Goal: Information Seeking & Learning: Learn about a topic

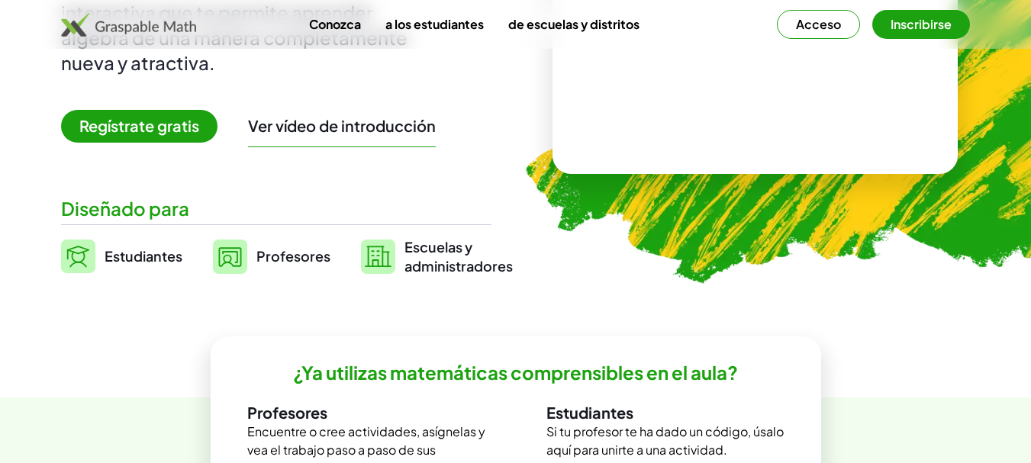
scroll to position [257, 0]
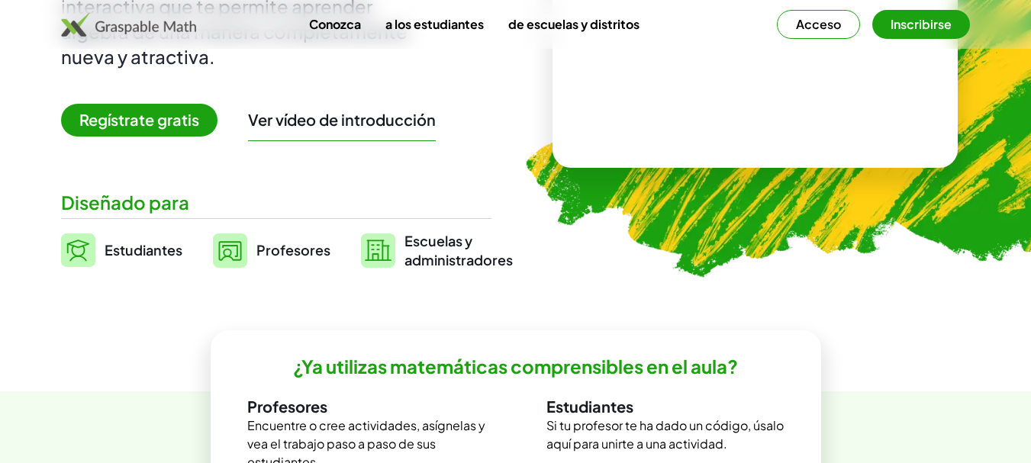
click at [166, 130] on span "Regístrate gratis" at bounding box center [139, 120] width 156 height 33
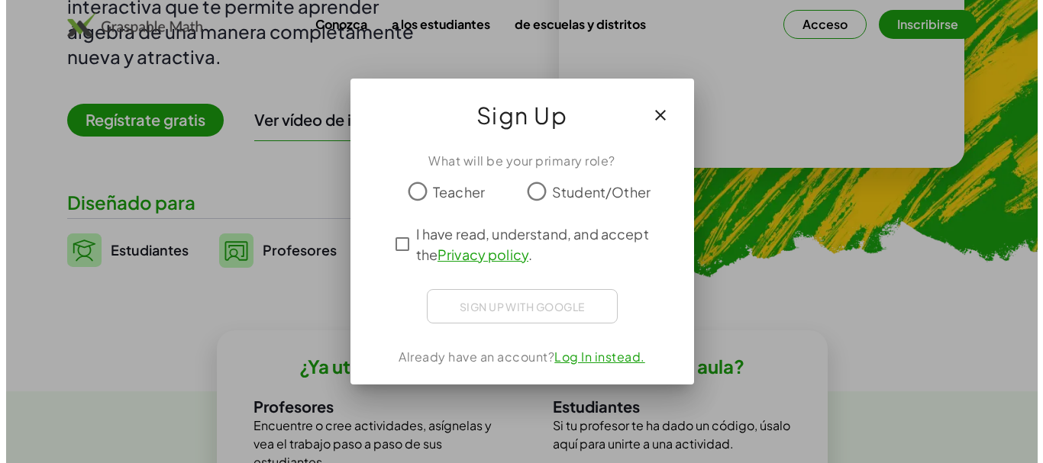
scroll to position [0, 0]
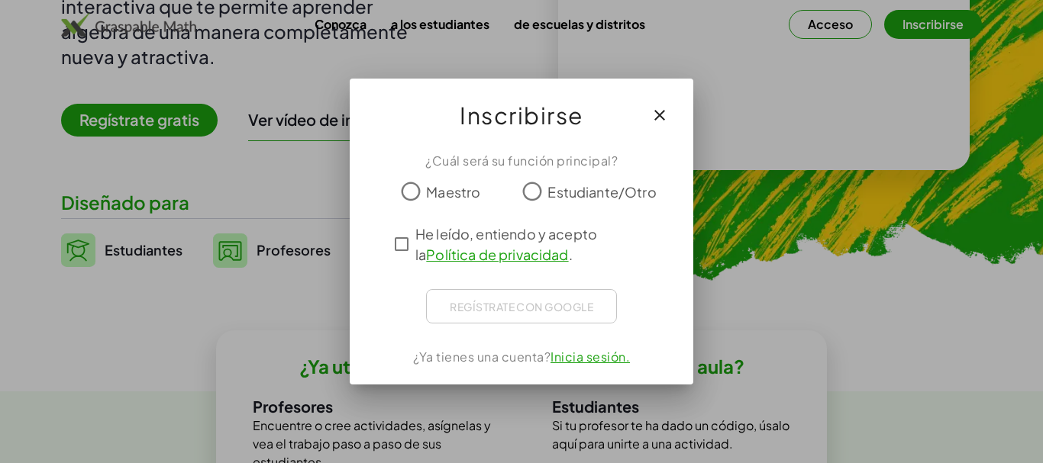
click at [427, 190] on font "Maestro" at bounding box center [453, 192] width 54 height 18
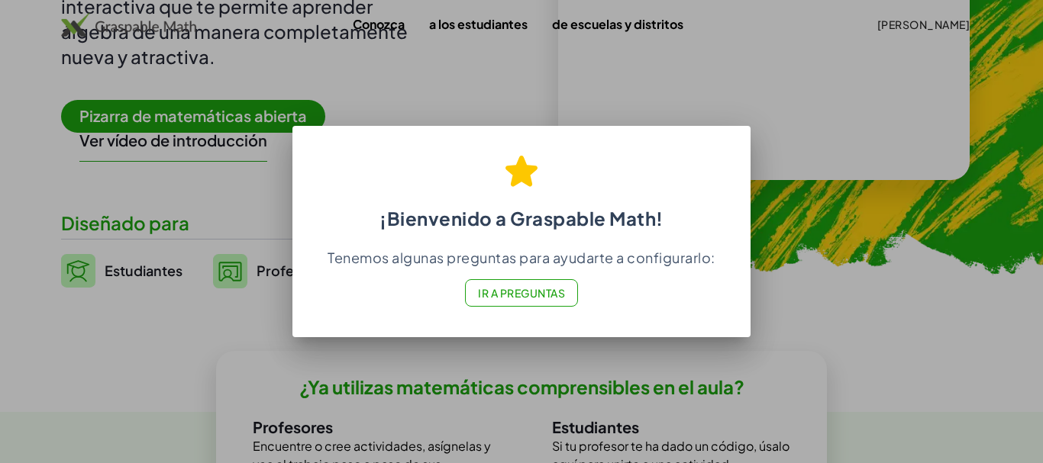
click at [537, 302] on button "Ir a Preguntas" at bounding box center [521, 292] width 113 height 27
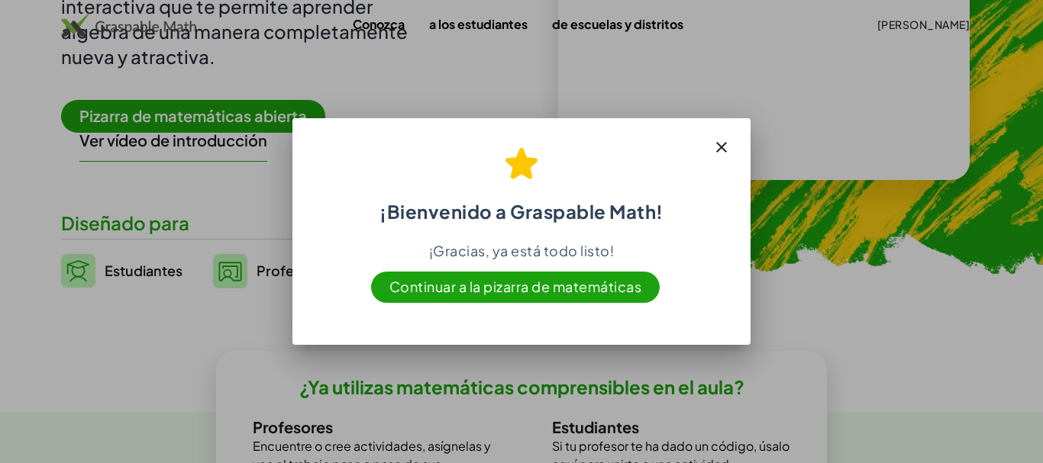
click at [551, 282] on font "Continuar a la pizarra de matemáticas" at bounding box center [515, 287] width 253 height 18
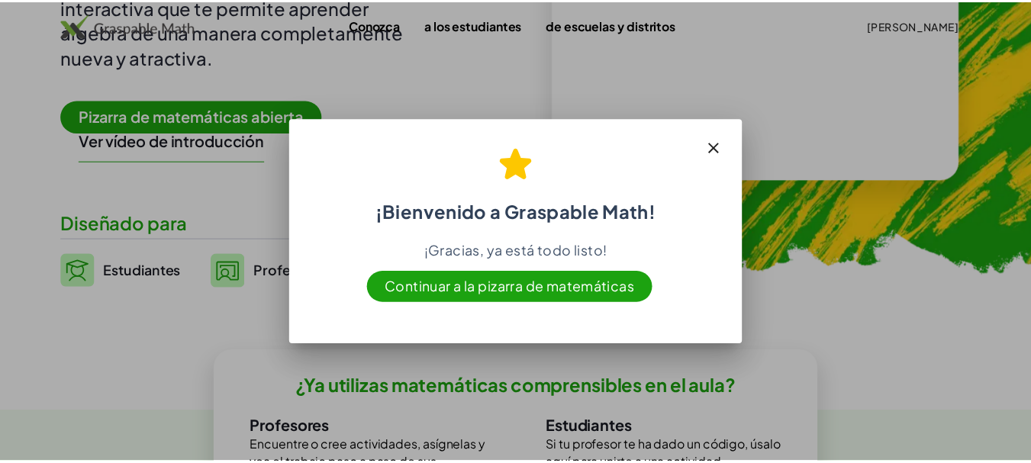
scroll to position [257, 0]
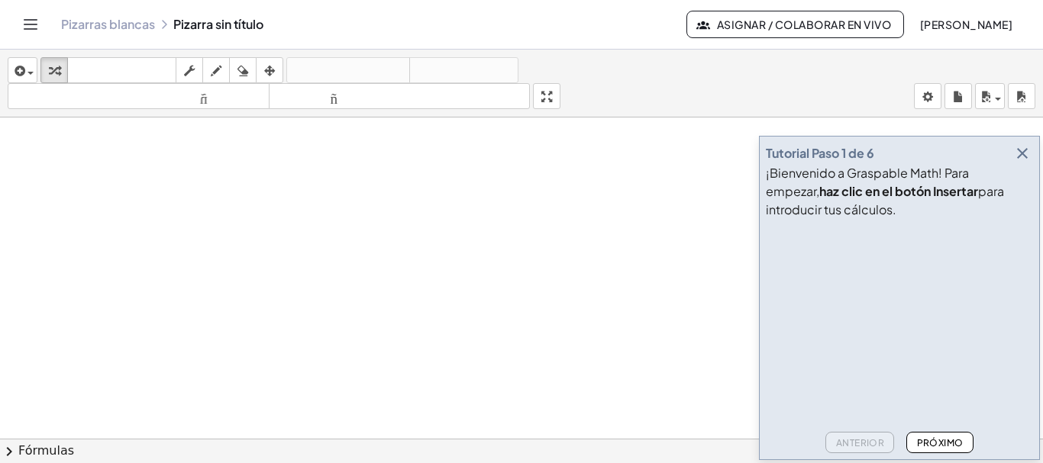
click at [931, 441] on font "Próximo" at bounding box center [940, 442] width 47 height 11
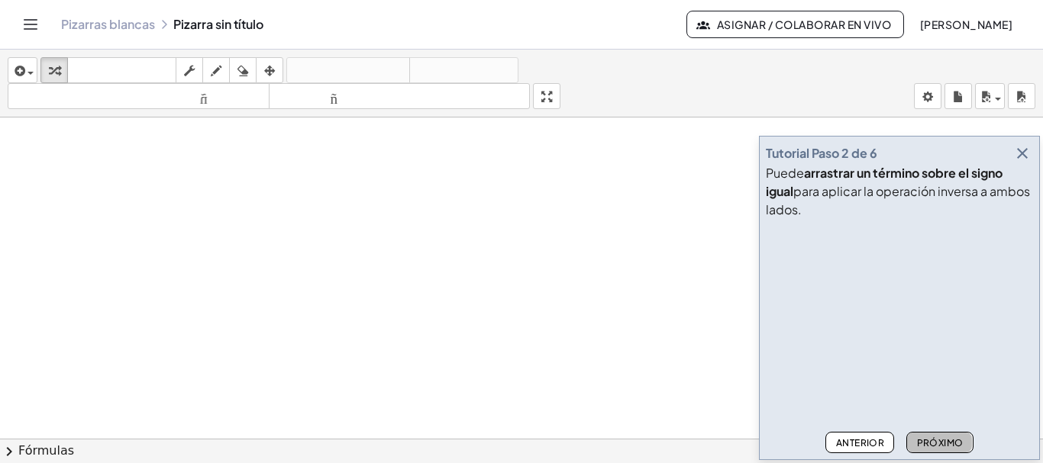
click at [931, 441] on font "Próximo" at bounding box center [940, 442] width 47 height 11
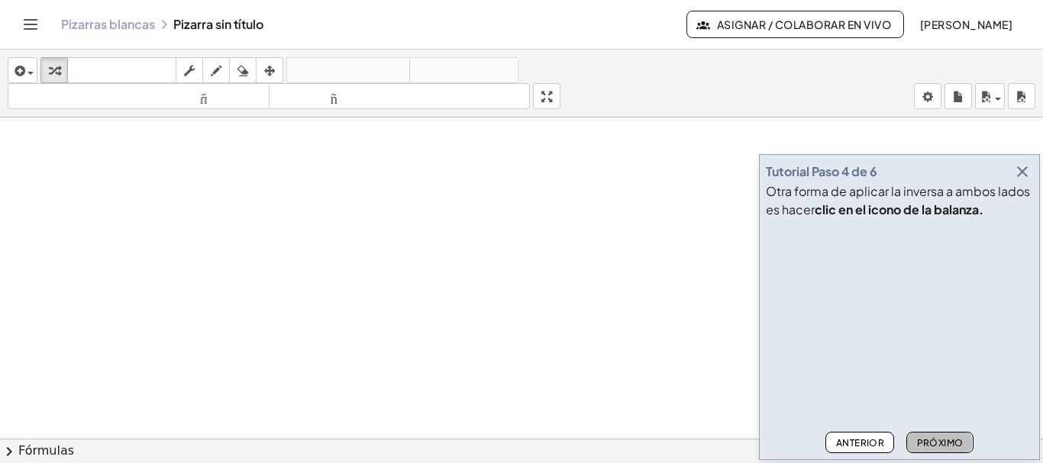
click at [931, 441] on font "Próximo" at bounding box center [940, 442] width 47 height 11
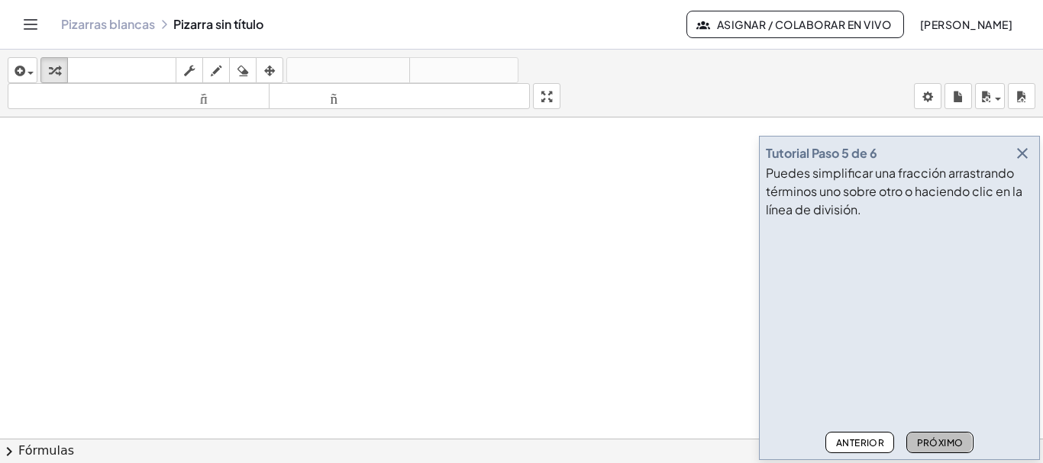
click at [931, 441] on font "Próximo" at bounding box center [940, 442] width 47 height 11
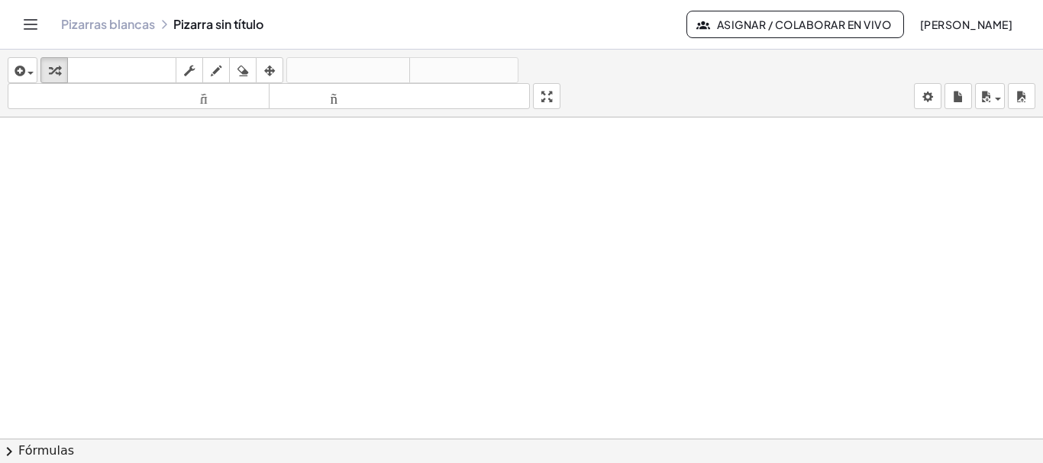
click at [33, 18] on icon "Cambiar navegación" at bounding box center [30, 24] width 18 height 18
click at [33, 18] on div "Actividades matemáticas fáciles de comprender Empezar Banco de actividades Trab…" at bounding box center [521, 231] width 1043 height 463
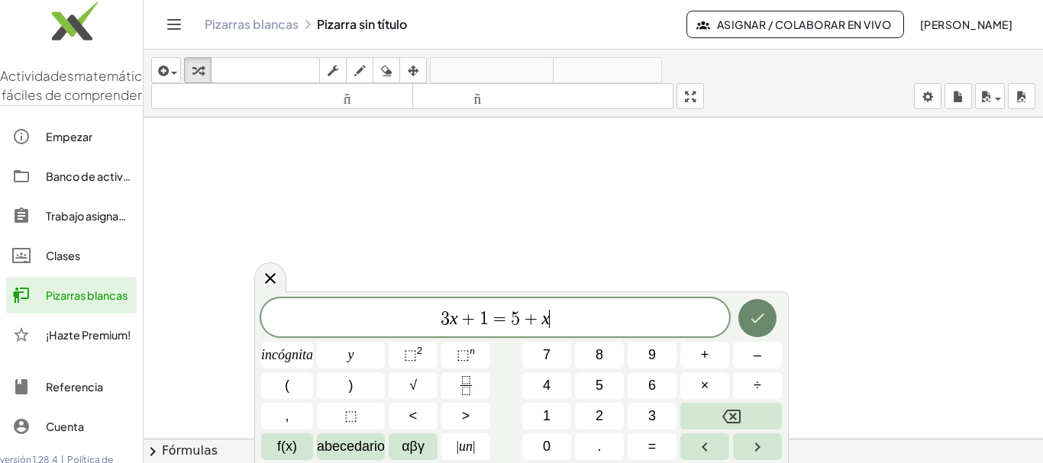
click at [757, 312] on icon "Hecho" at bounding box center [757, 318] width 18 height 18
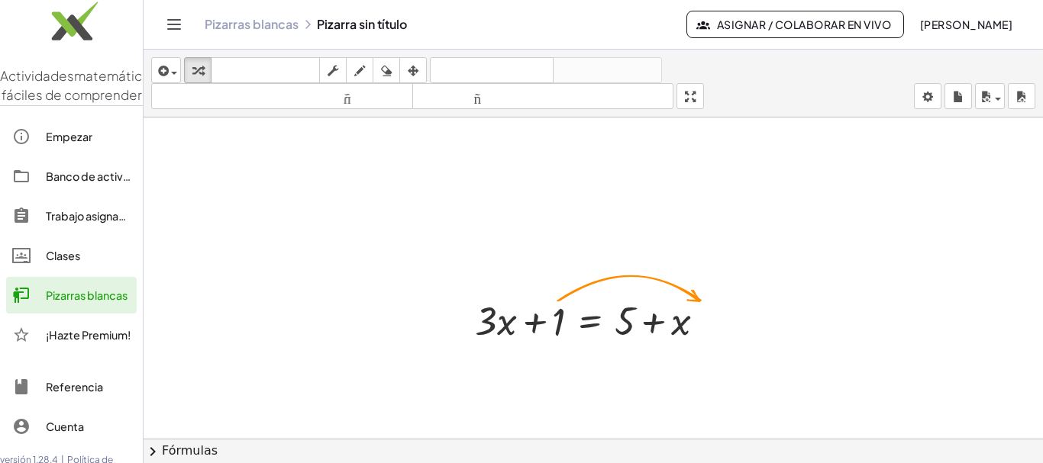
scroll to position [6, 0]
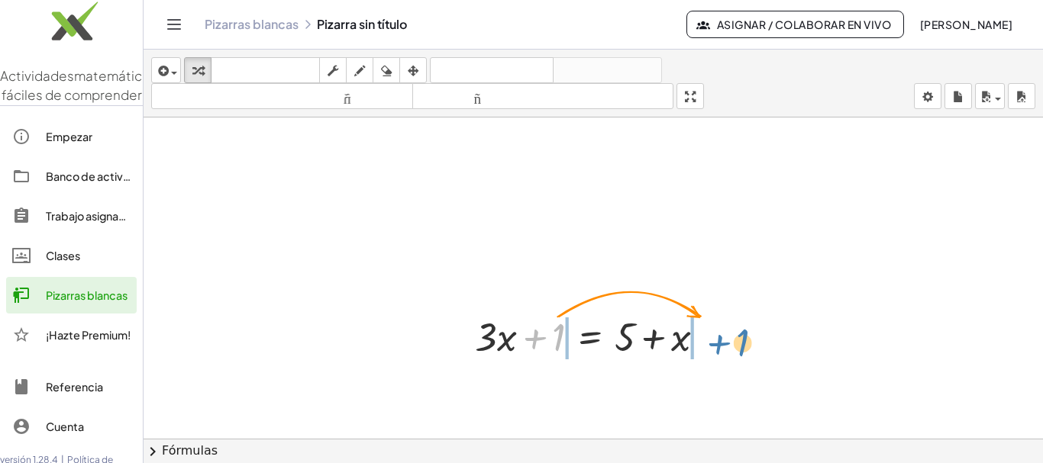
drag, startPoint x: 552, startPoint y: 341, endPoint x: 737, endPoint y: 347, distance: 184.8
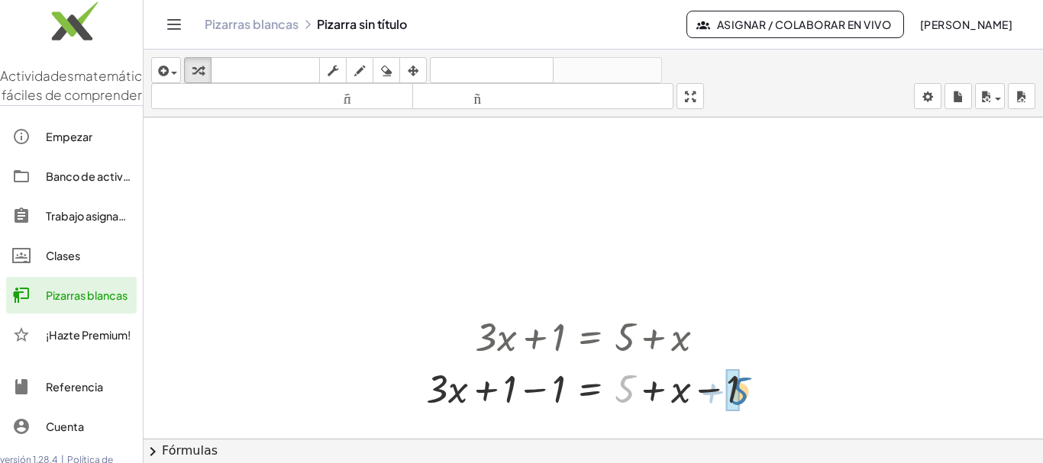
drag, startPoint x: 627, startPoint y: 393, endPoint x: 744, endPoint y: 395, distance: 116.8
click at [744, 395] on div at bounding box center [595, 388] width 355 height 52
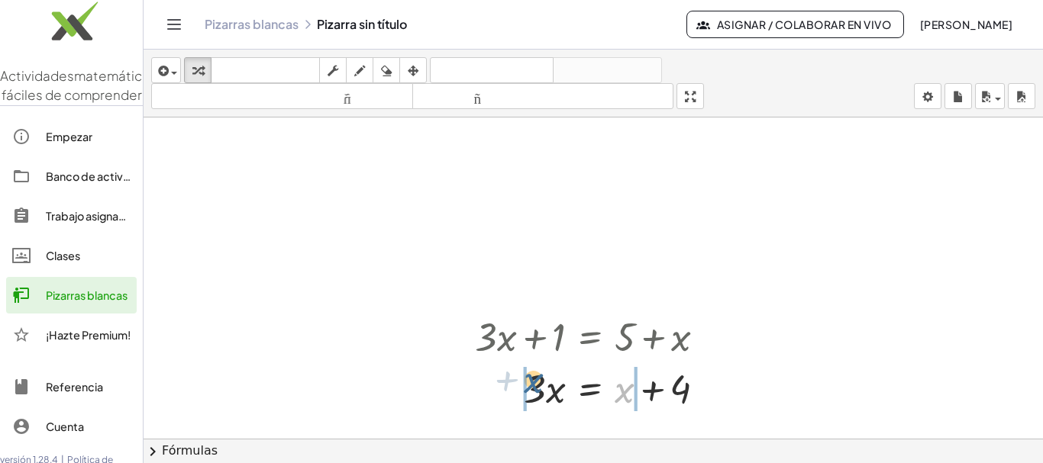
drag, startPoint x: 624, startPoint y: 391, endPoint x: 531, endPoint y: 381, distance: 92.9
click at [531, 381] on div at bounding box center [596, 388] width 258 height 52
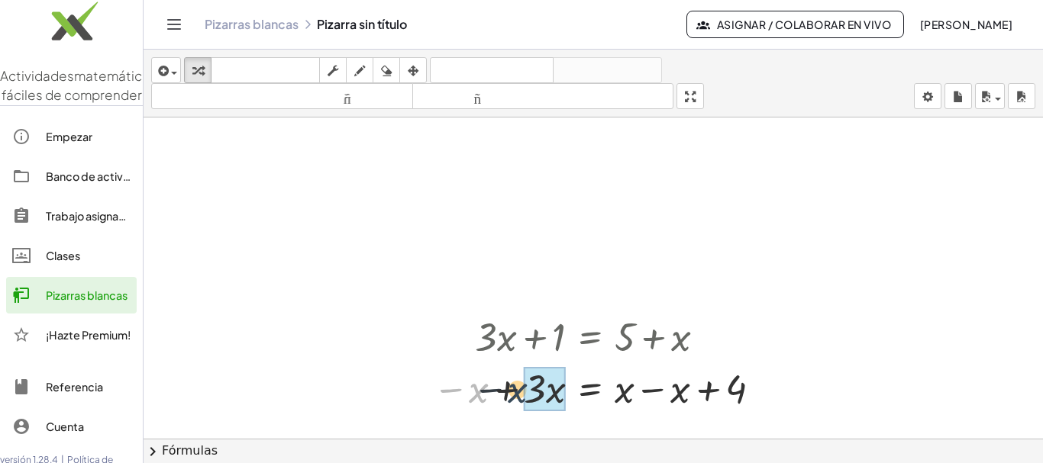
drag, startPoint x: 481, startPoint y: 394, endPoint x: 524, endPoint y: 394, distance: 42.7
drag, startPoint x: 621, startPoint y: 396, endPoint x: 685, endPoint y: 402, distance: 64.3
click at [685, 402] on div at bounding box center [623, 388] width 313 height 52
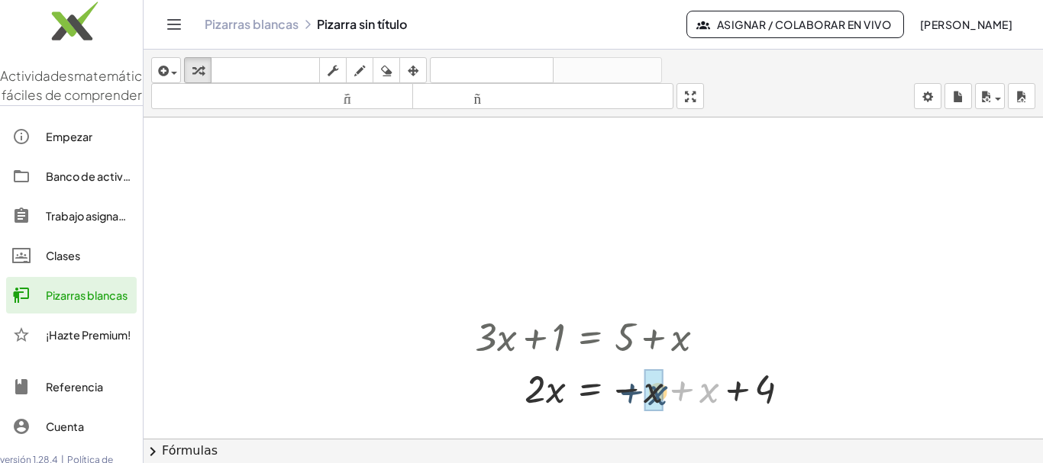
drag, startPoint x: 701, startPoint y: 393, endPoint x: 649, endPoint y: 395, distance: 52.0
drag, startPoint x: 649, startPoint y: 395, endPoint x: 645, endPoint y: 381, distance: 15.0
click at [590, 389] on div "· = 4 x · 2" at bounding box center [590, 389] width 0 height 0
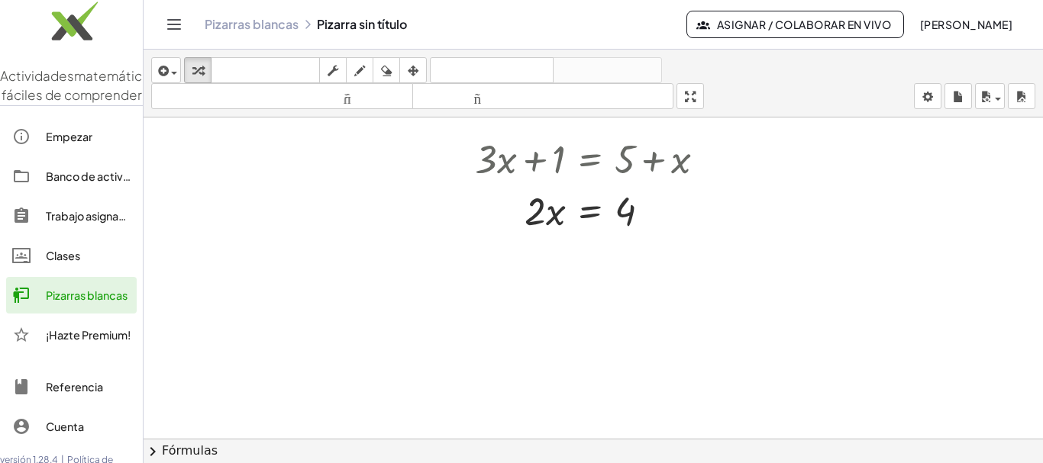
scroll to position [180, 0]
drag, startPoint x: 533, startPoint y: 219, endPoint x: 637, endPoint y: 240, distance: 106.7
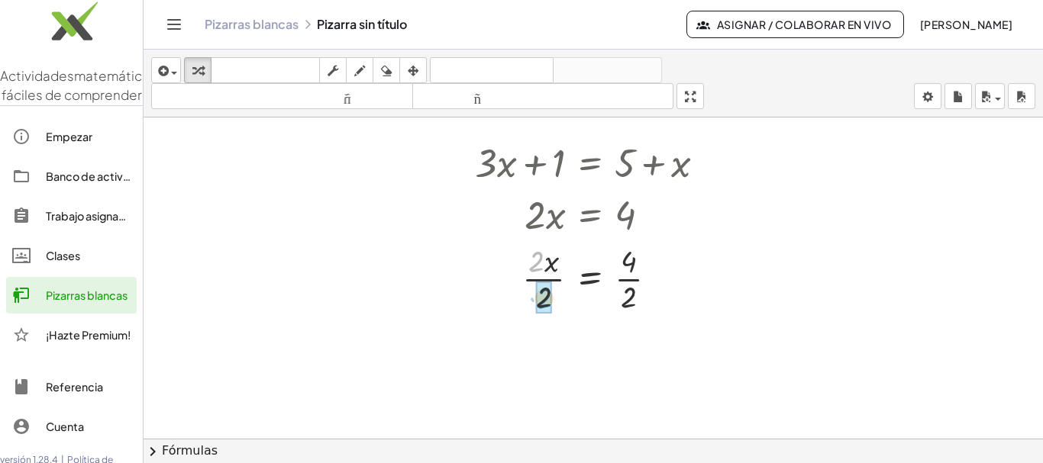
drag, startPoint x: 534, startPoint y: 262, endPoint x: 542, endPoint y: 298, distance: 37.4
drag, startPoint x: 628, startPoint y: 339, endPoint x: 623, endPoint y: 379, distance: 40.1
click at [669, 283] on div at bounding box center [661, 279] width 17 height 17
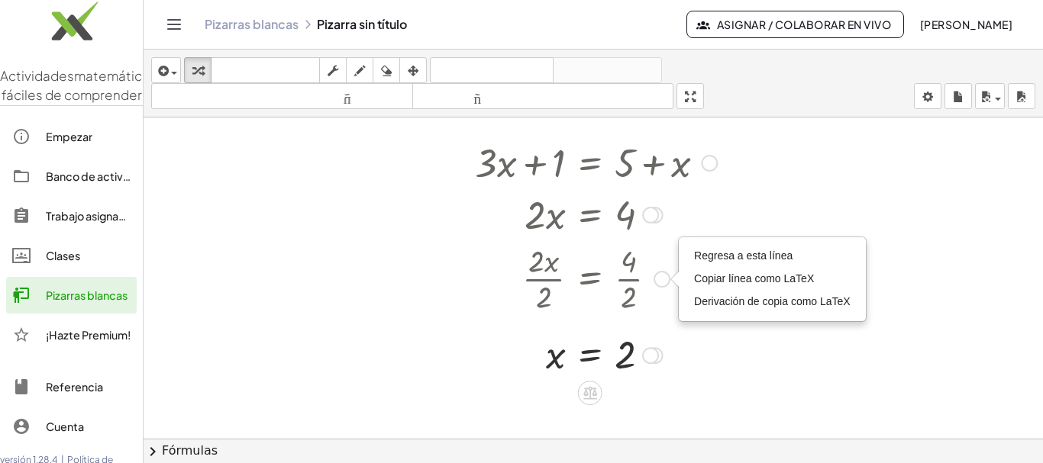
click at [650, 213] on div at bounding box center [650, 215] width 17 height 17
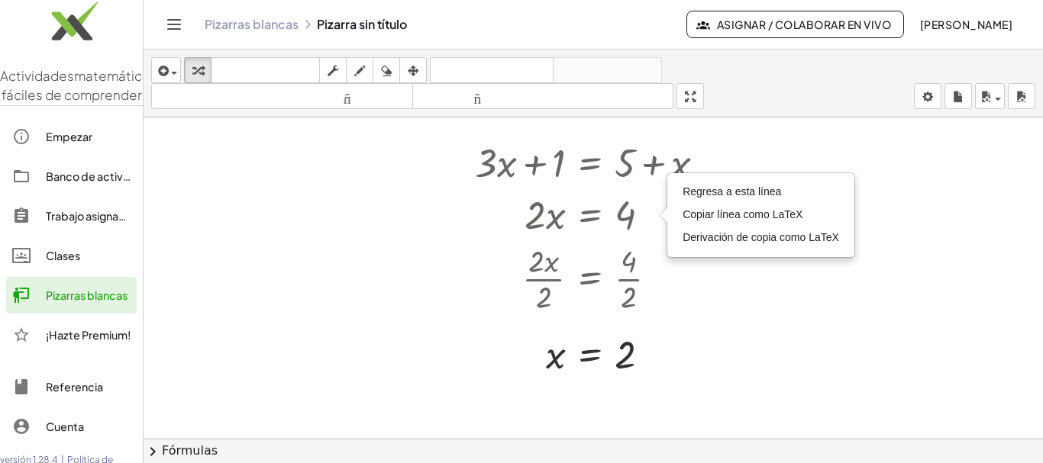
click at [772, 334] on div at bounding box center [593, 318] width 899 height 763
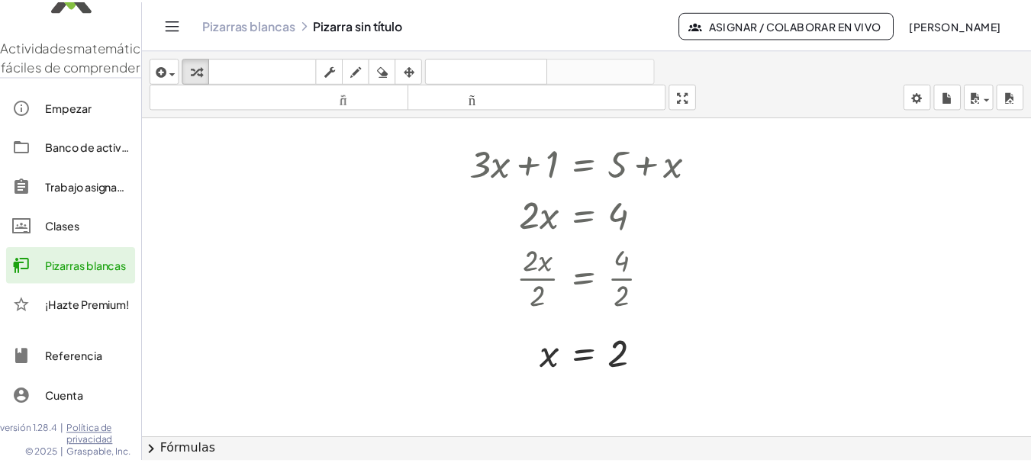
scroll to position [0, 0]
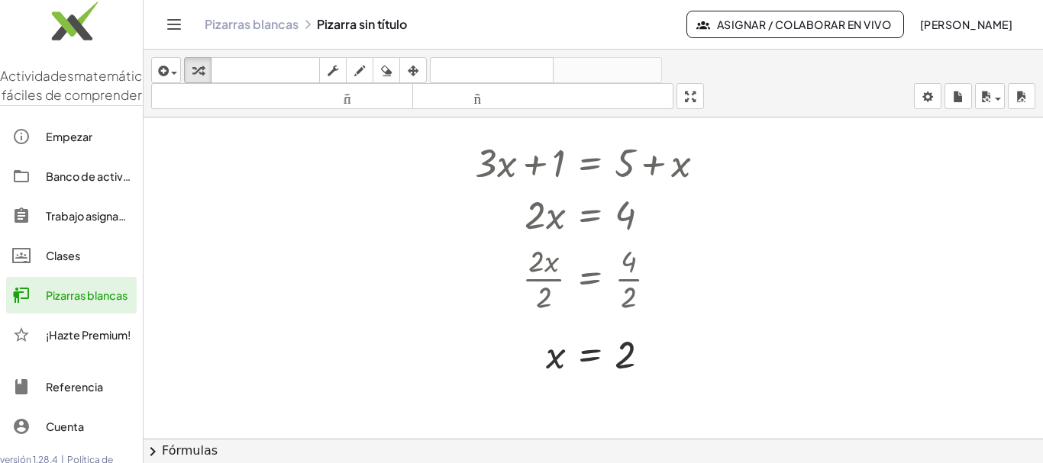
click at [86, 183] on font "Banco de actividades" at bounding box center [102, 176] width 113 height 14
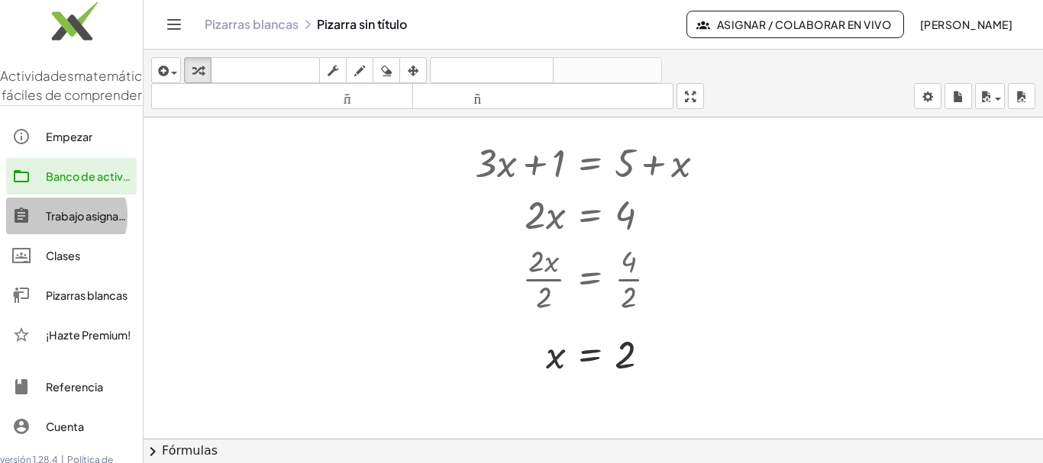
click at [70, 223] on font "Trabajo asignado" at bounding box center [89, 216] width 87 height 14
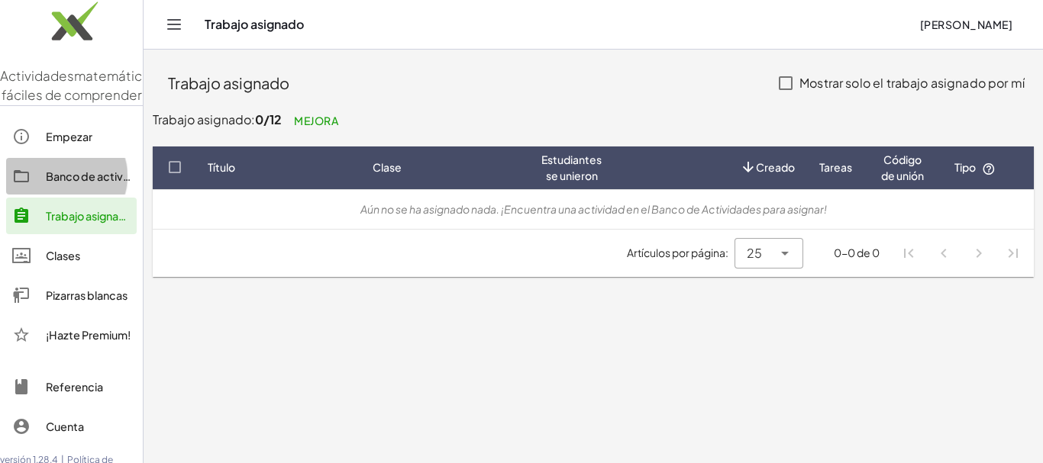
click at [74, 185] on div "Banco de actividades" at bounding box center [88, 176] width 85 height 18
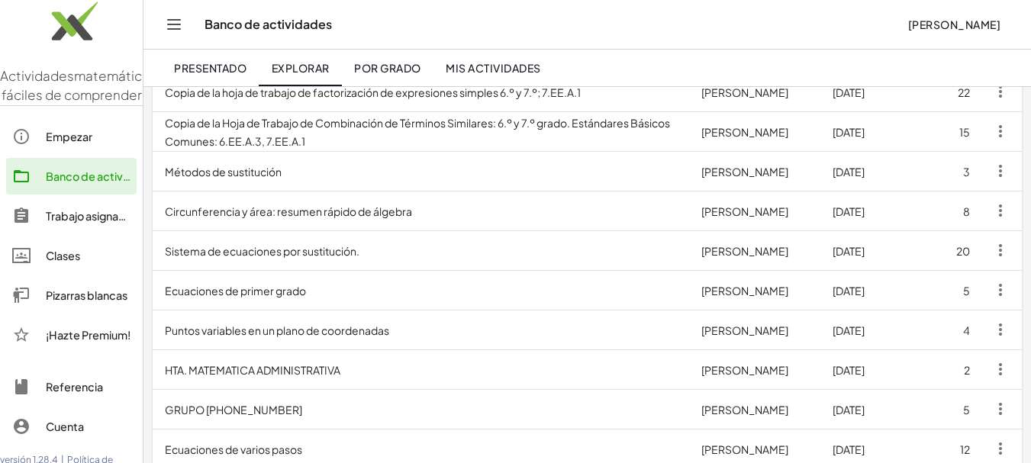
scroll to position [724, 0]
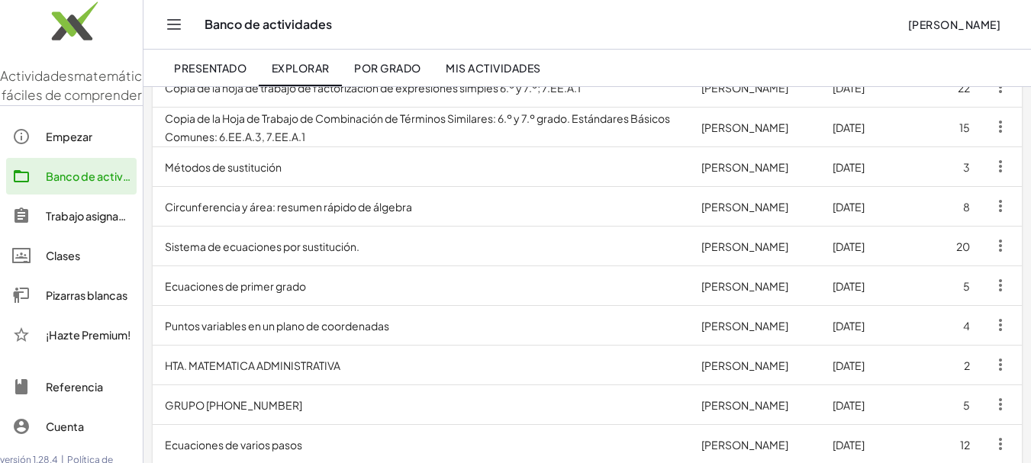
click at [336, 214] on td "Circunferencia y área: resumen rápido de álgebra" at bounding box center [421, 206] width 537 height 40
click at [60, 263] on font "Clases" at bounding box center [63, 256] width 34 height 14
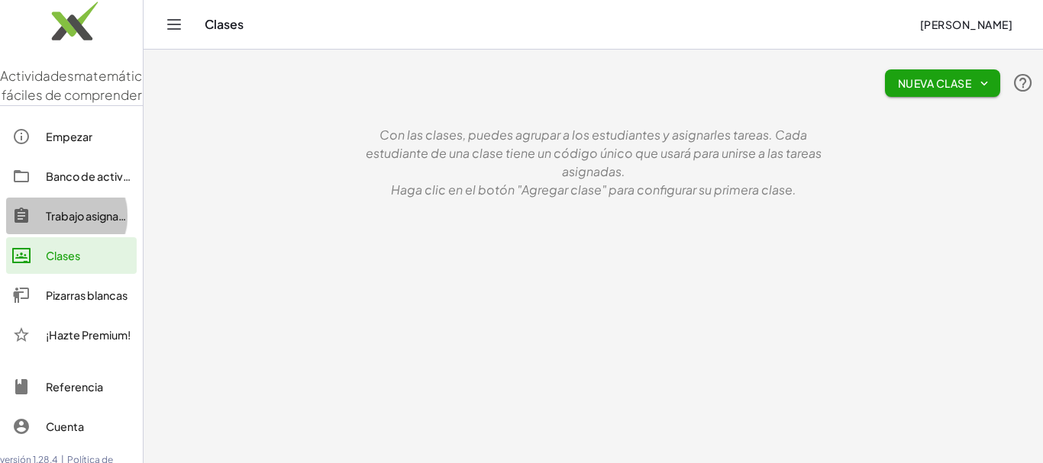
click at [76, 223] on font "Trabajo asignado" at bounding box center [89, 216] width 87 height 14
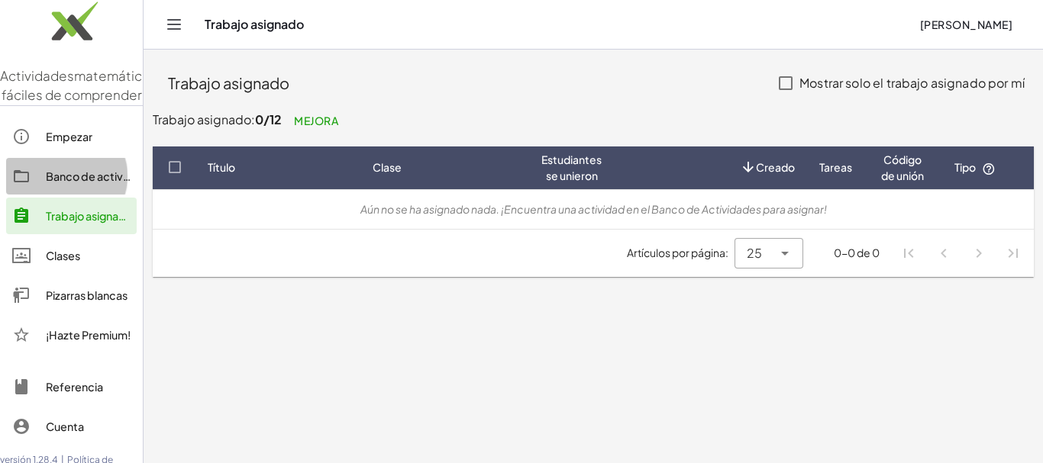
click at [62, 183] on font "Banco de actividades" at bounding box center [102, 176] width 113 height 14
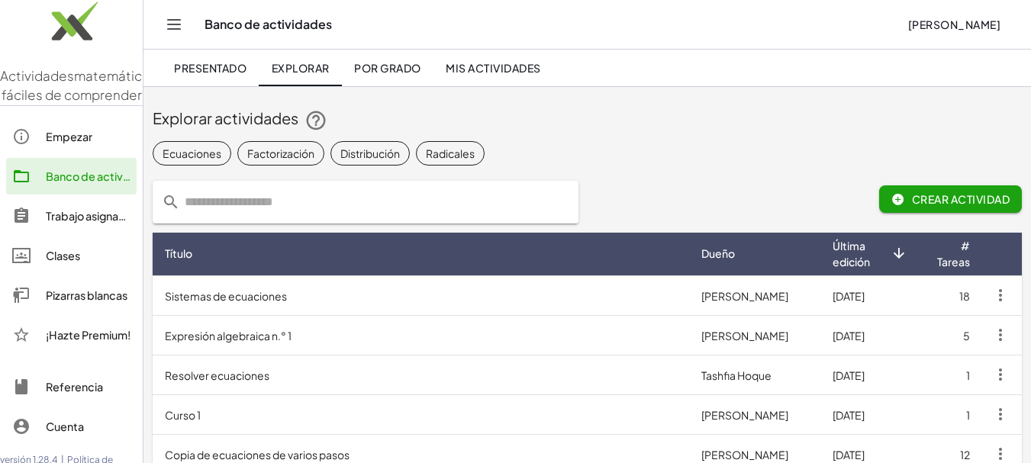
click at [228, 212] on input "text" at bounding box center [374, 202] width 389 height 43
click at [250, 331] on font "Expresión algebraica n.° 1" at bounding box center [228, 336] width 127 height 14
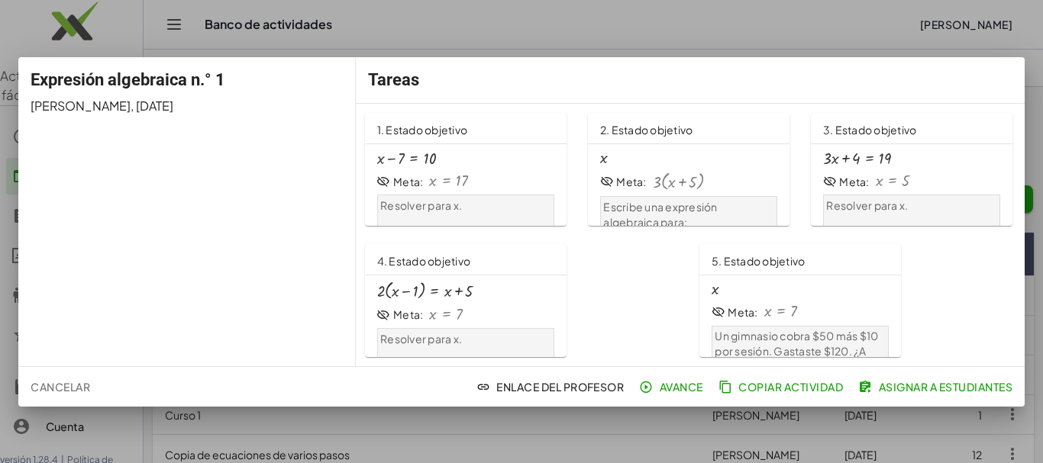
click at [537, 21] on div at bounding box center [521, 231] width 1043 height 463
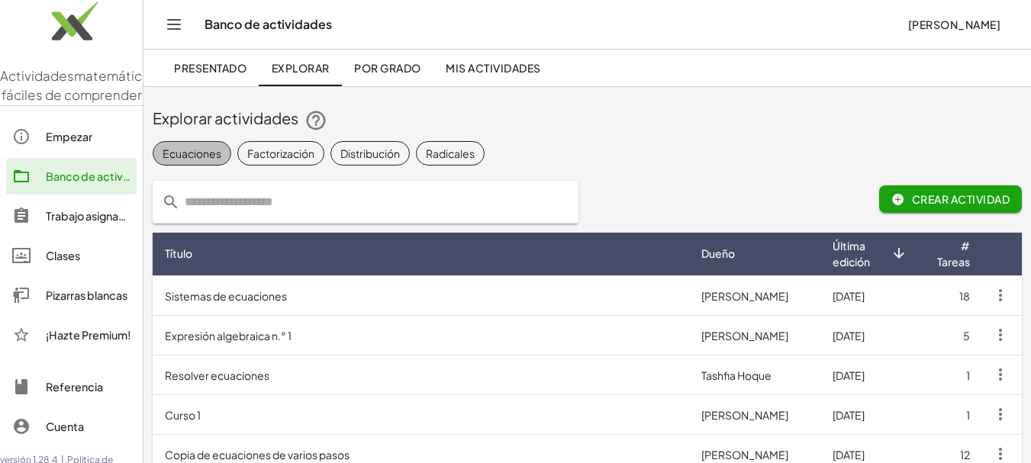
click at [202, 153] on font "Ecuaciones" at bounding box center [192, 154] width 59 height 14
click at [391, 377] on td "Resolver ecuaciones" at bounding box center [421, 375] width 537 height 40
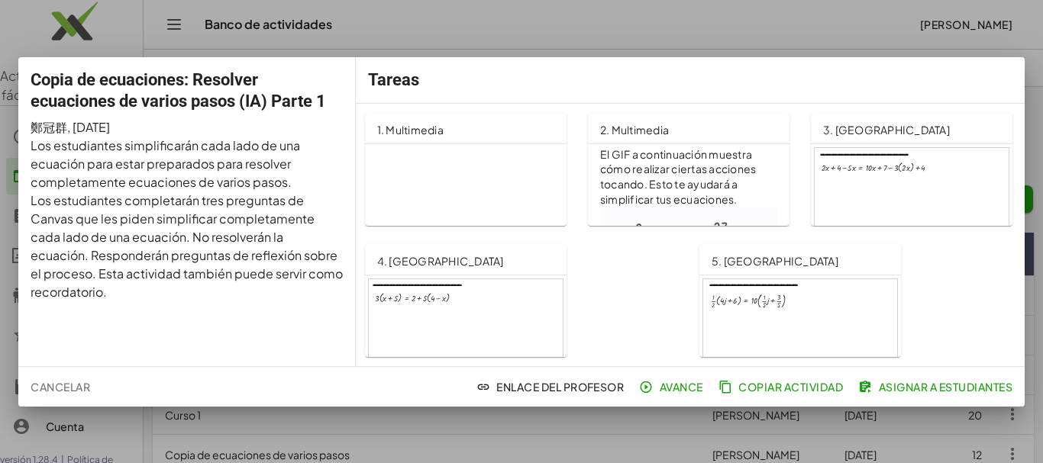
click at [700, 33] on div at bounding box center [521, 231] width 1043 height 463
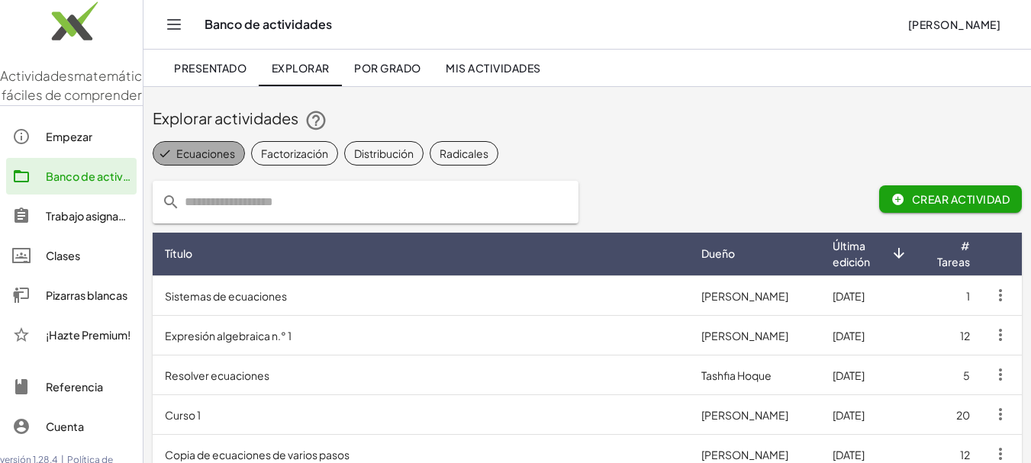
click at [186, 155] on font "Ecuaciones" at bounding box center [205, 154] width 59 height 14
